Goal: Task Accomplishment & Management: Manage account settings

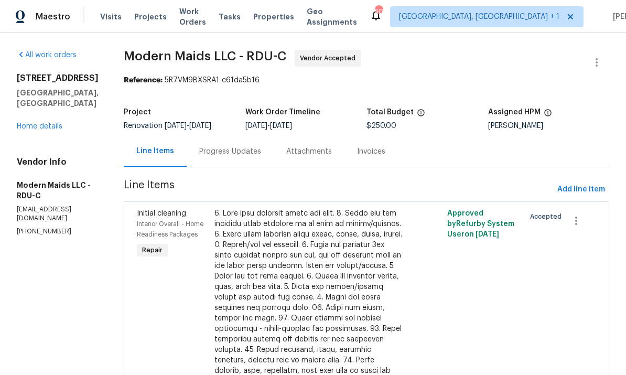
click at [236, 152] on div "Progress Updates" at bounding box center [230, 151] width 62 height 10
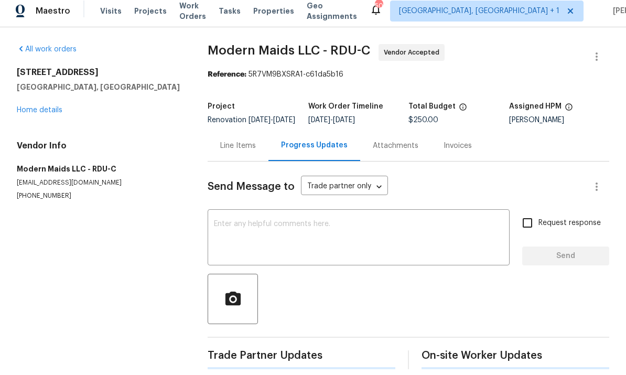
scroll to position [39, 0]
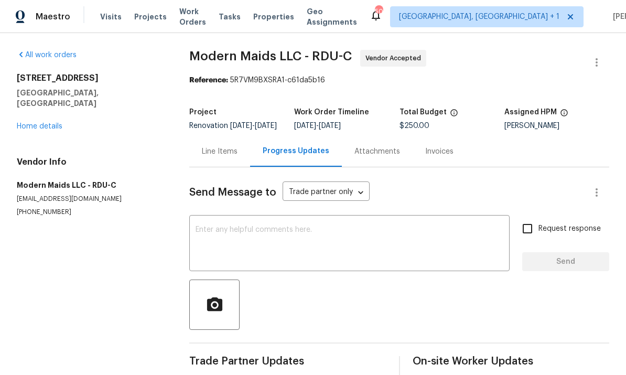
click at [245, 217] on div "x ​" at bounding box center [349, 243] width 320 height 53
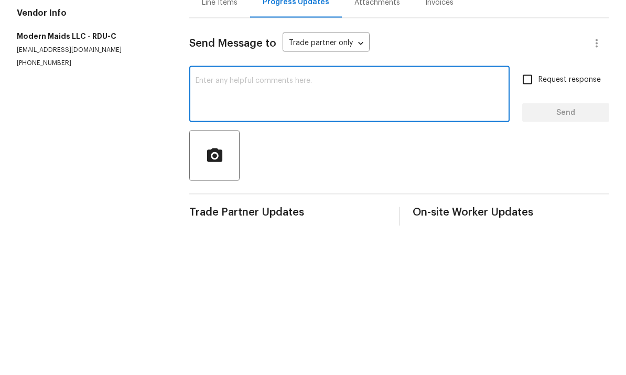
scroll to position [0, 0]
click at [242, 226] on textarea at bounding box center [349, 244] width 308 height 37
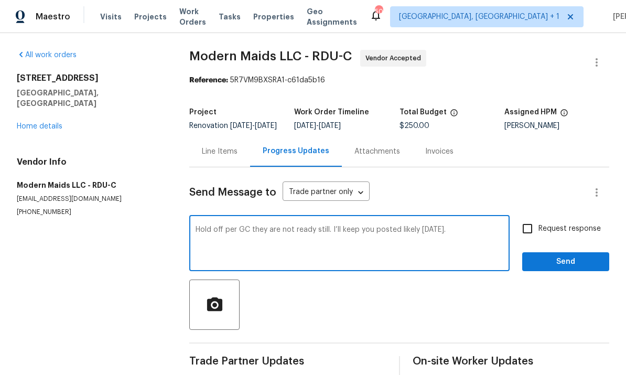
type textarea "Hold off per GC they are not ready still. I’ll keep you posted likely [DATE]."
click at [529, 217] on input "Request response" at bounding box center [527, 228] width 22 height 22
checkbox input "true"
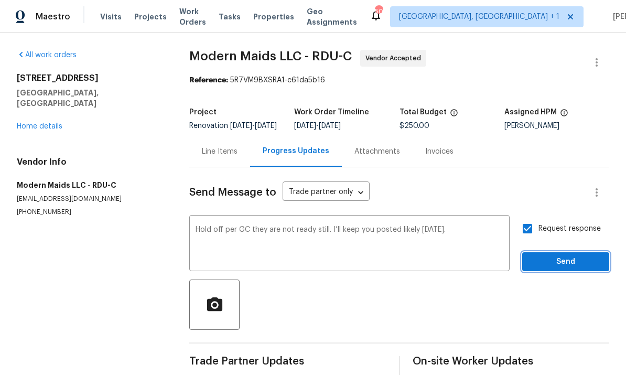
click at [563, 255] on span "Send" at bounding box center [565, 261] width 70 height 13
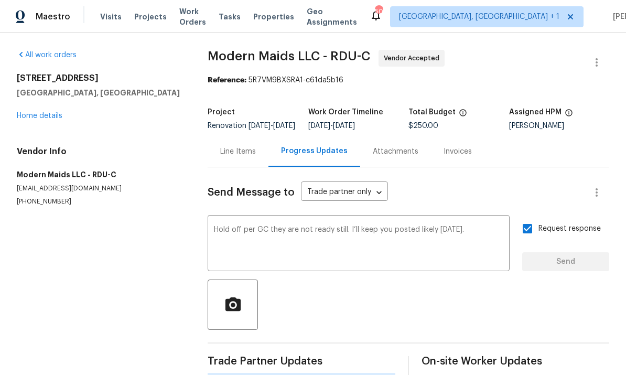
scroll to position [25, 0]
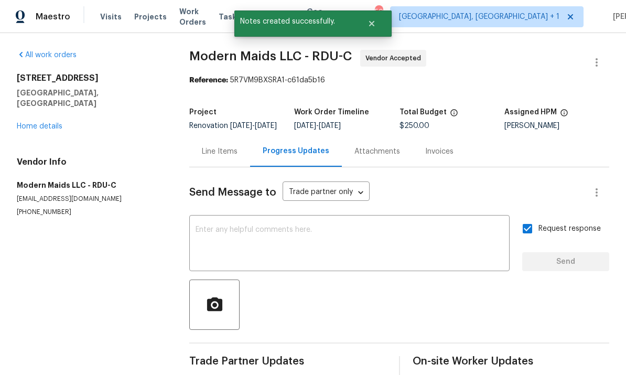
click at [51, 123] on link "Home details" at bounding box center [40, 126] width 46 height 7
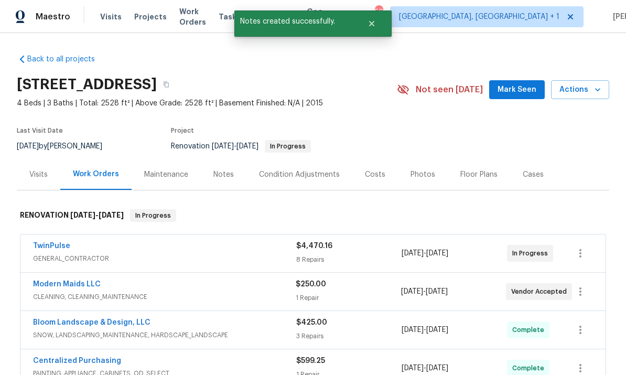
click at [228, 169] on div "Notes" at bounding box center [223, 174] width 20 height 10
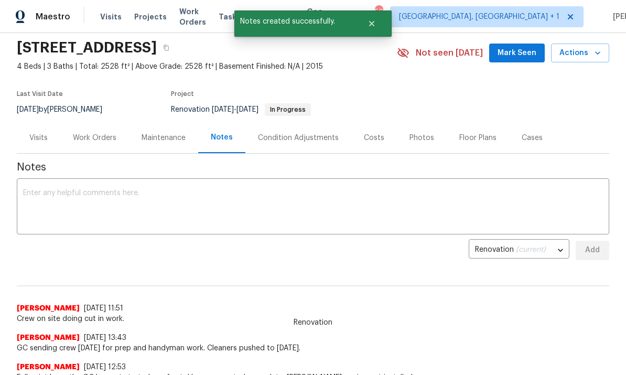
scroll to position [38, 0]
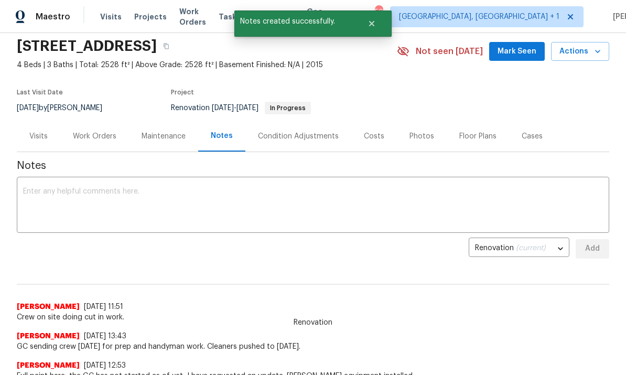
click at [62, 191] on textarea at bounding box center [313, 206] width 580 height 37
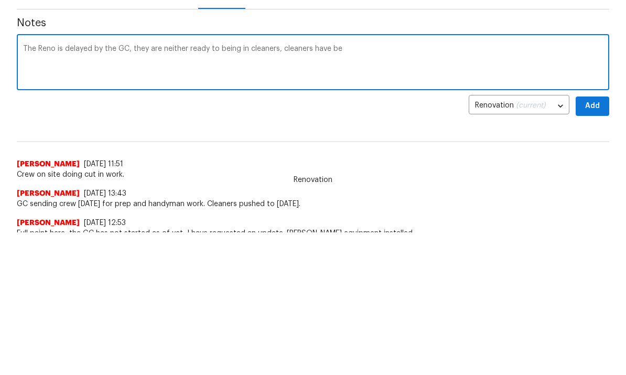
click at [187, 188] on textarea "The Reno is delayed by the GC, they are neither ready to being in cleaners, cle…" at bounding box center [313, 206] width 580 height 37
click at [330, 188] on textarea "The Reno is delayed by the GC, they are not ready to being in cleaners, cleaner…" at bounding box center [313, 206] width 580 height 37
click at [133, 188] on textarea "The Reno is delayed by the GC, they are not ready to being in cleaners" at bounding box center [313, 206] width 580 height 37
click at [166, 188] on textarea "The Reno is delayed by the GC, we they are not ready to being in cleaners" at bounding box center [313, 206] width 580 height 37
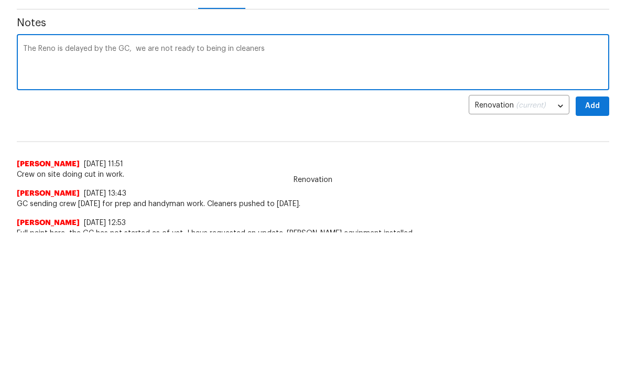
type textarea "The Reno is delayed by the GC, we are not ready to being in cleaners"
click at [605, 105] on button "Add" at bounding box center [592, 106] width 34 height 19
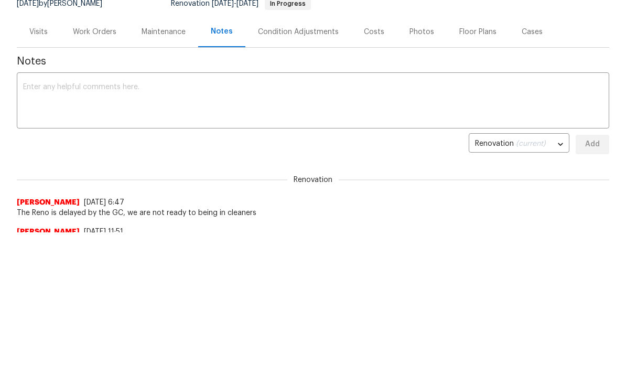
scroll to position [0, 0]
click at [94, 32] on div "Work Orders" at bounding box center [94, 32] width 43 height 10
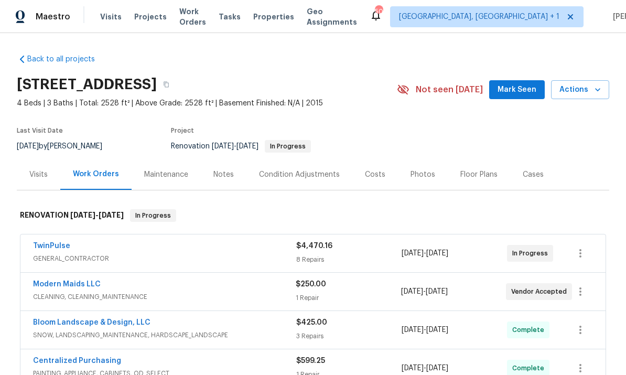
scroll to position [39, 0]
click at [77, 291] on span "CLEANING, CLEANING_MAINTENANCE" at bounding box center [164, 296] width 263 height 10
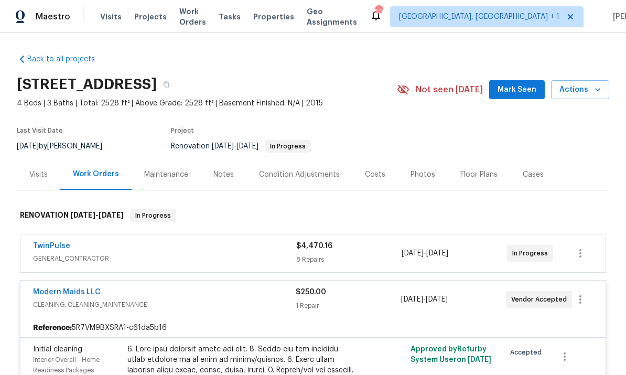
click at [73, 288] on link "Modern Maids LLC" at bounding box center [67, 291] width 68 height 7
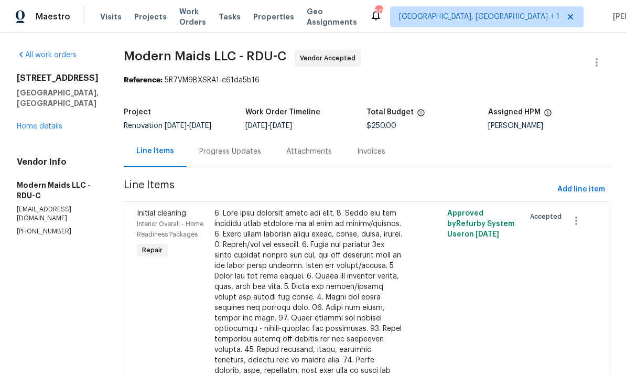
click at [45, 123] on link "Home details" at bounding box center [40, 126] width 46 height 7
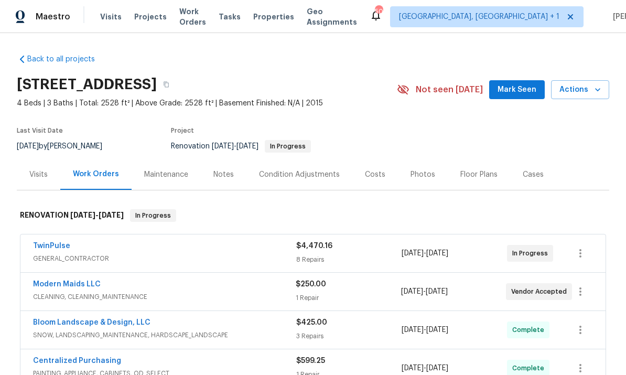
click at [88, 283] on link "Modern Maids LLC" at bounding box center [67, 283] width 68 height 7
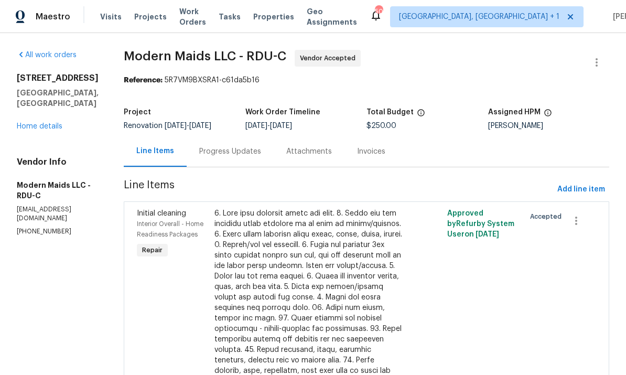
click at [246, 148] on div "Progress Updates" at bounding box center [230, 151] width 62 height 10
